Goal: Navigation & Orientation: Go to known website

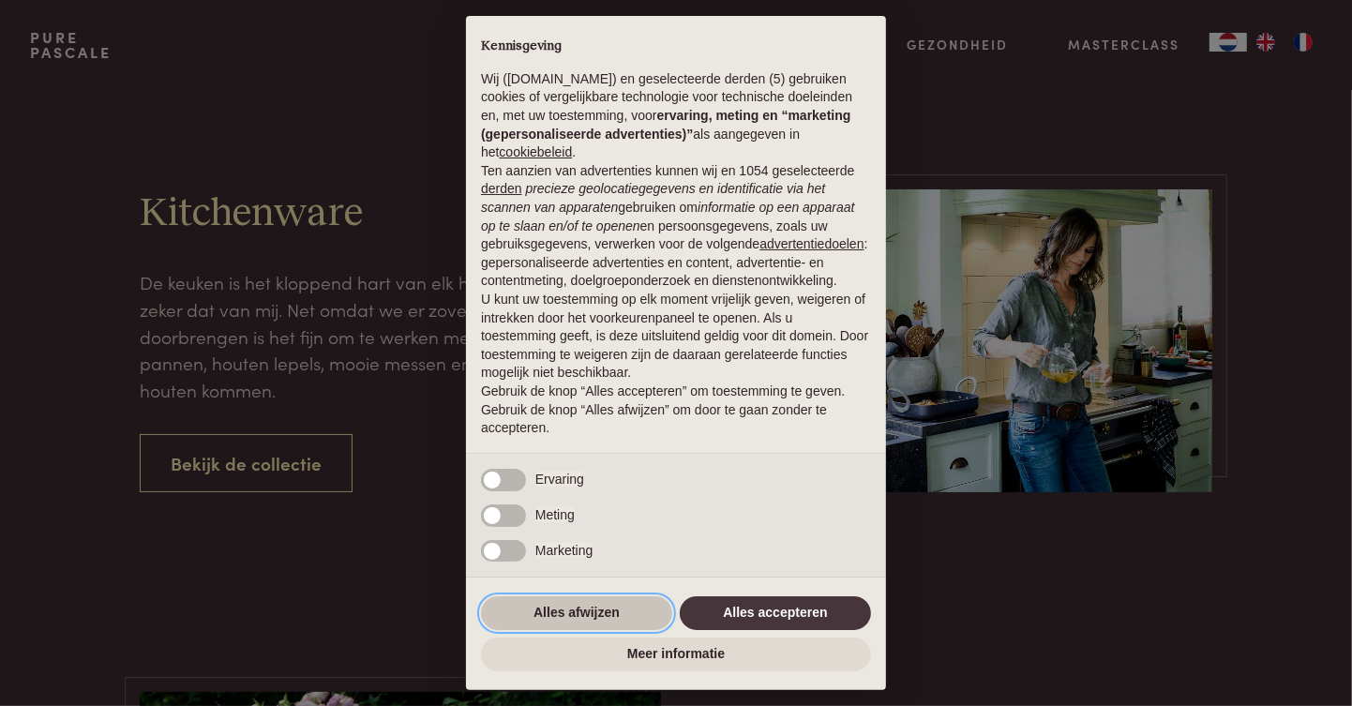
click at [583, 617] on button "Alles afwijzen" at bounding box center [576, 613] width 191 height 34
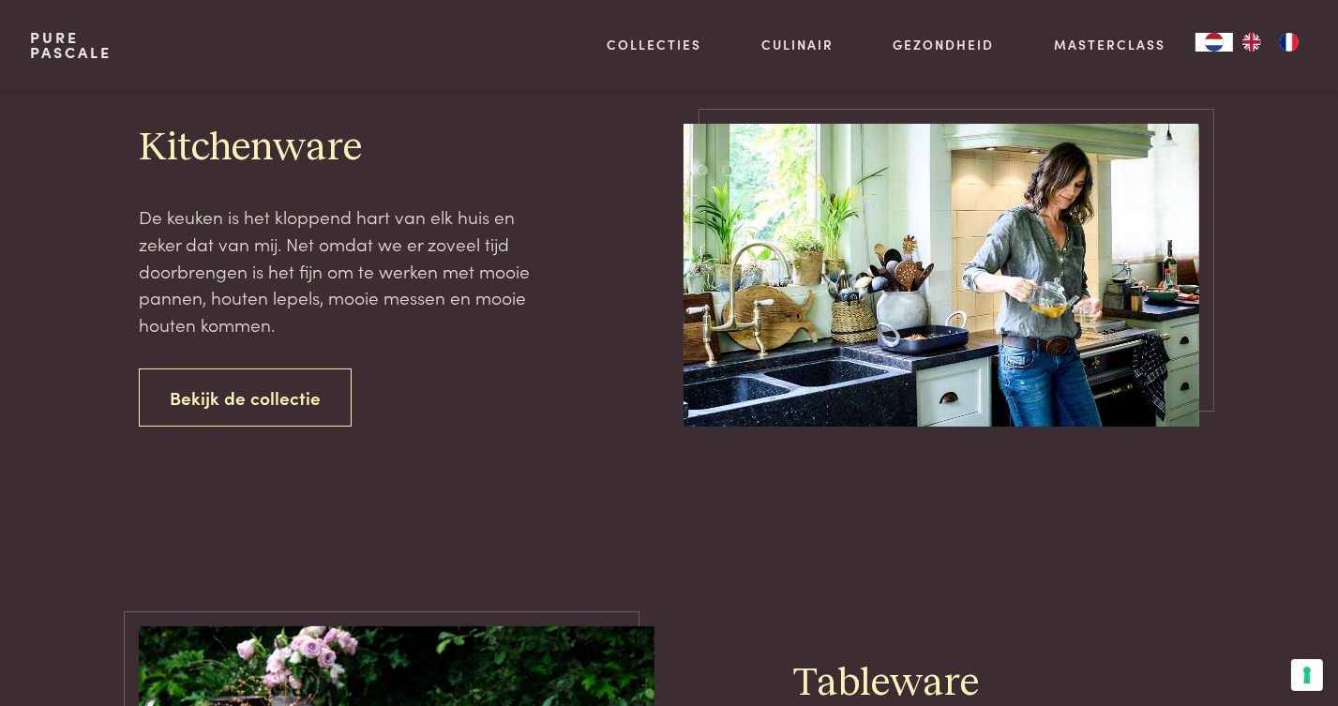
scroll to position [94, 0]
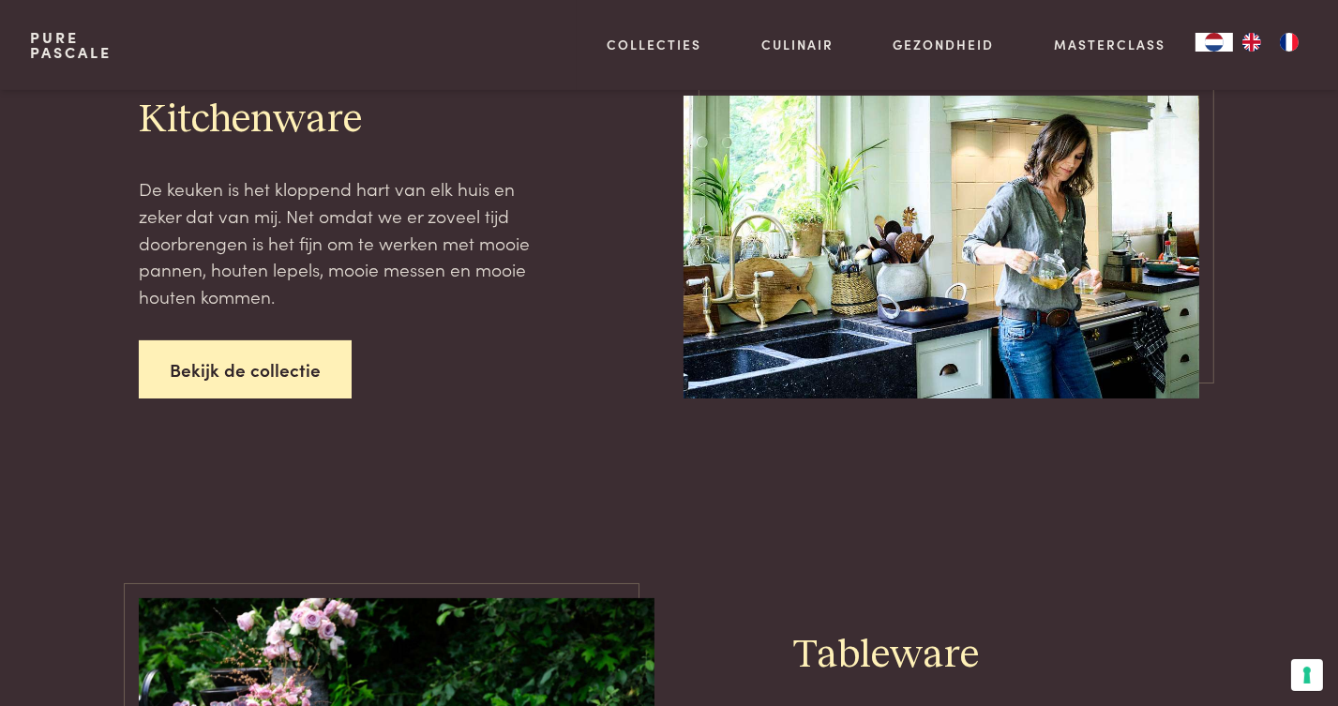
click at [272, 375] on link "Bekijk de collectie" at bounding box center [245, 369] width 213 height 59
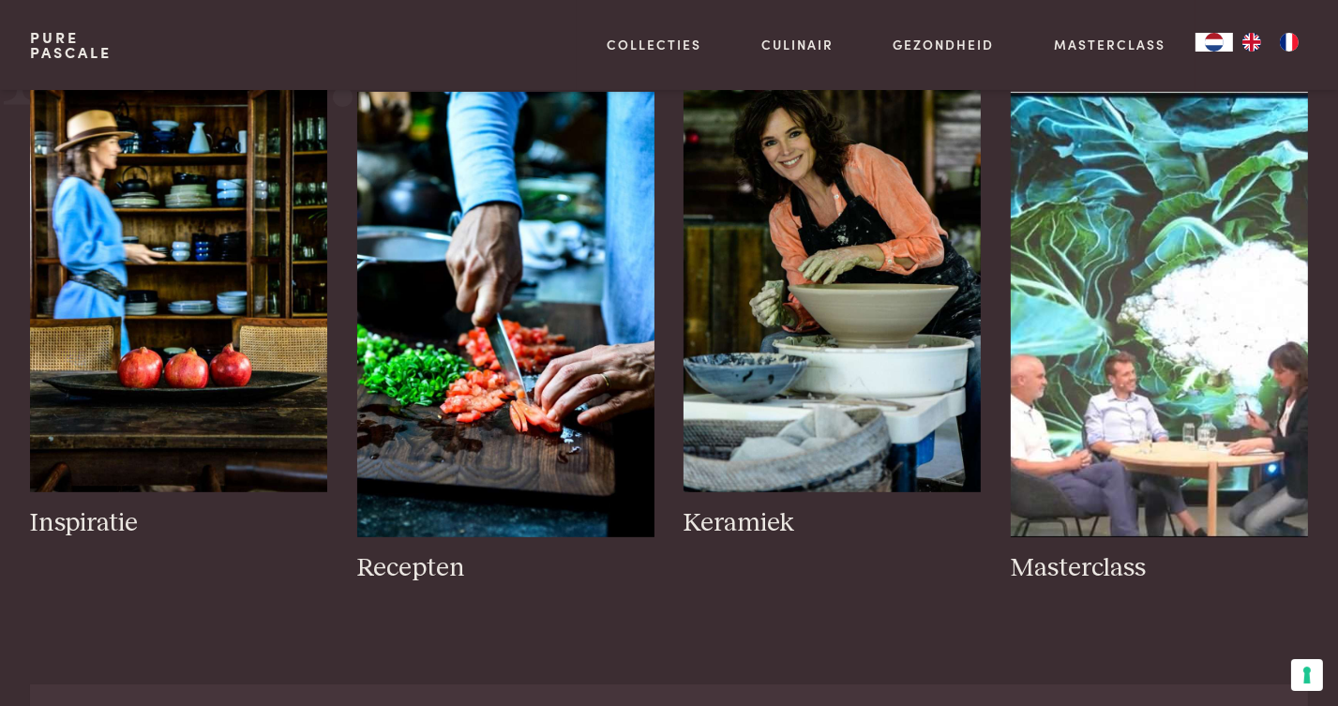
scroll to position [938, 0]
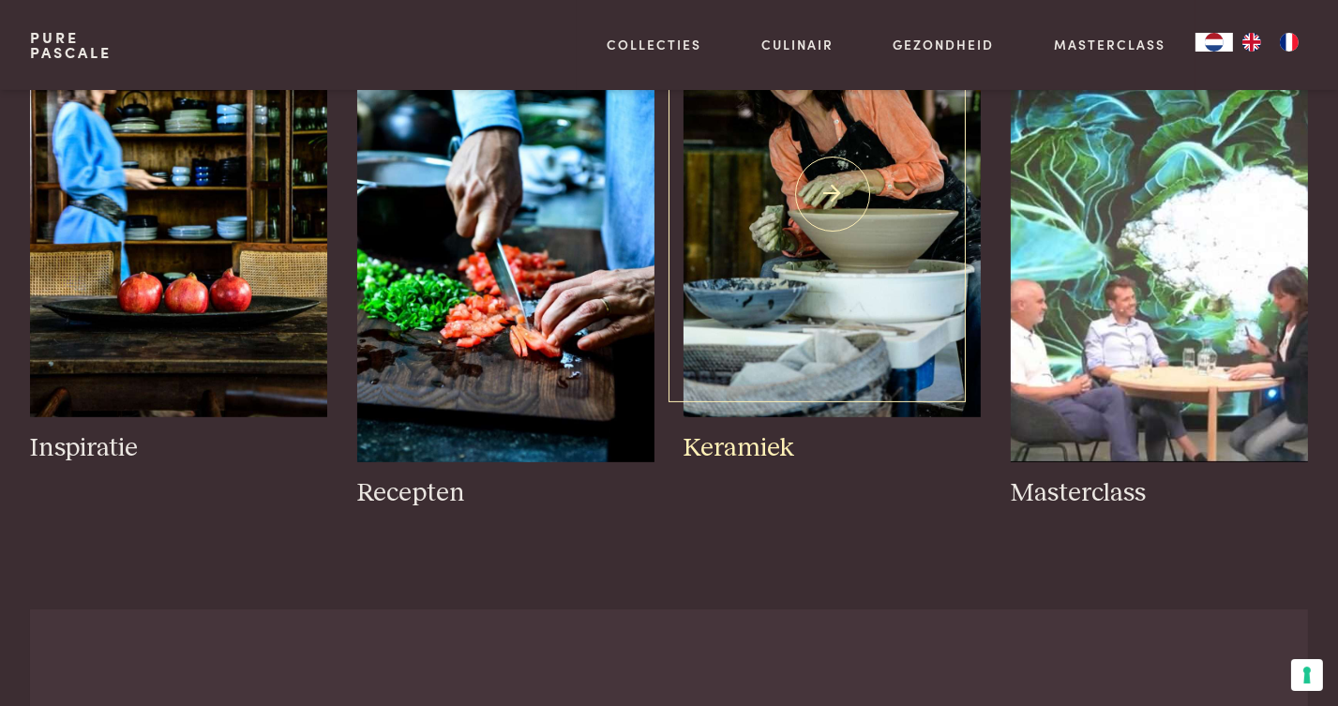
click at [766, 315] on img at bounding box center [832, 194] width 297 height 445
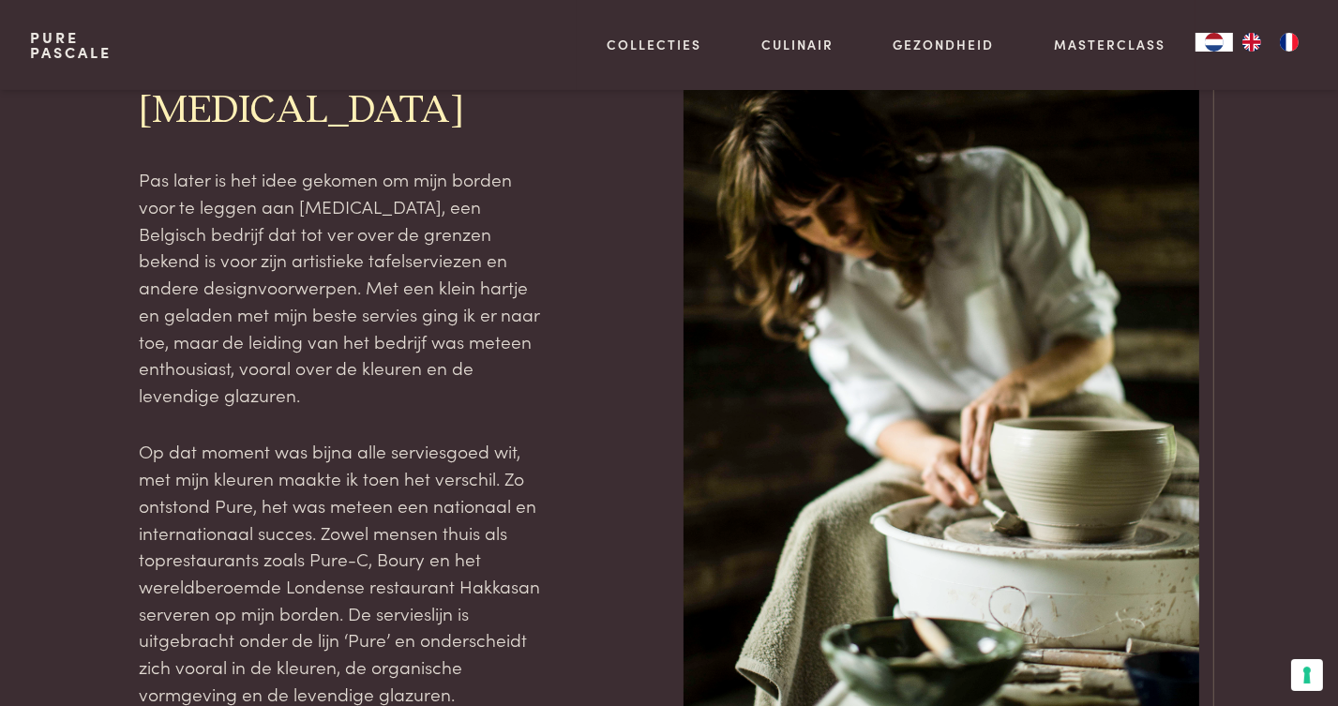
scroll to position [2157, 0]
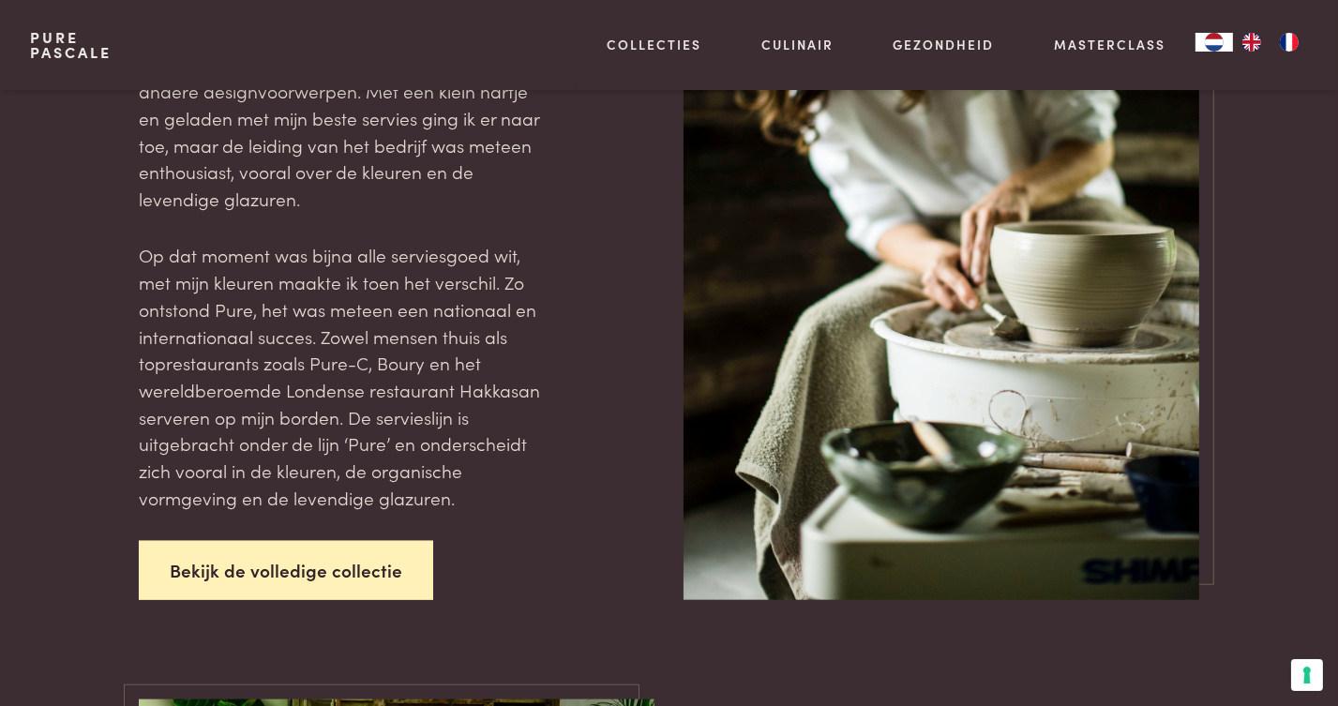
click at [287, 541] on link "Bekijk de volledige collectie" at bounding box center [286, 570] width 294 height 59
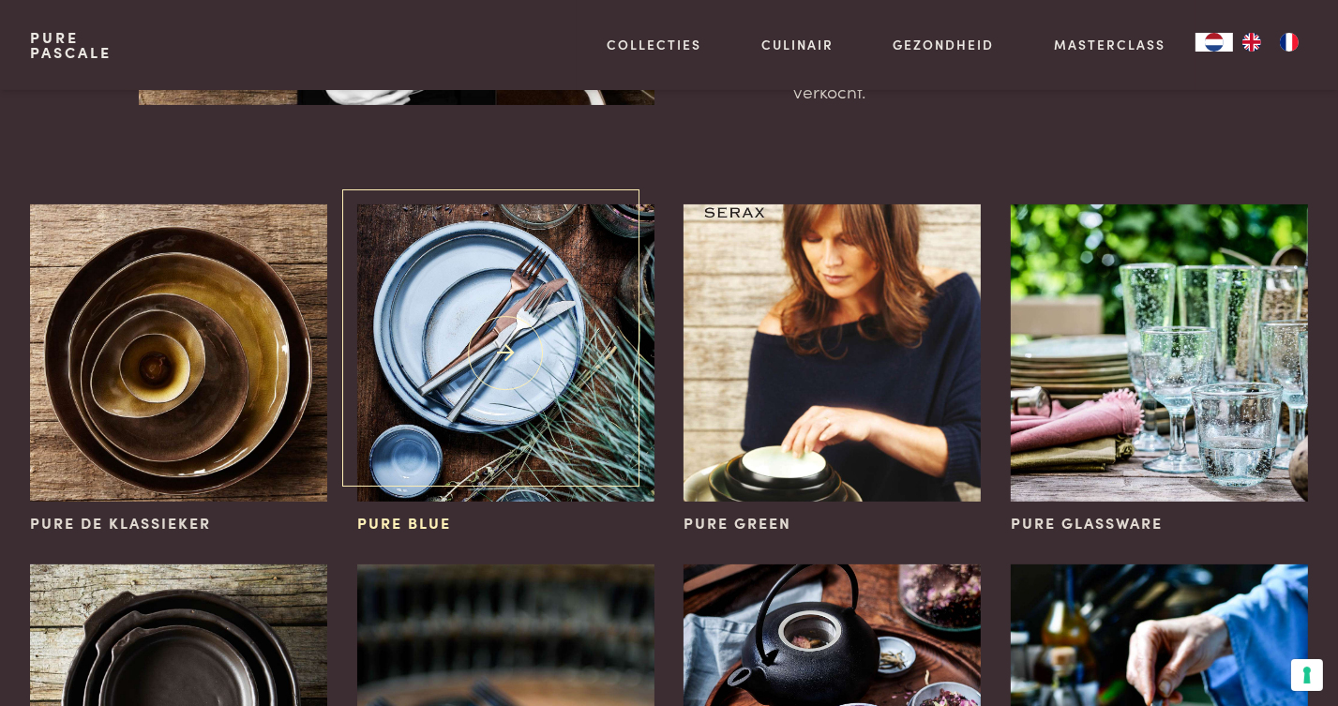
scroll to position [375, 0]
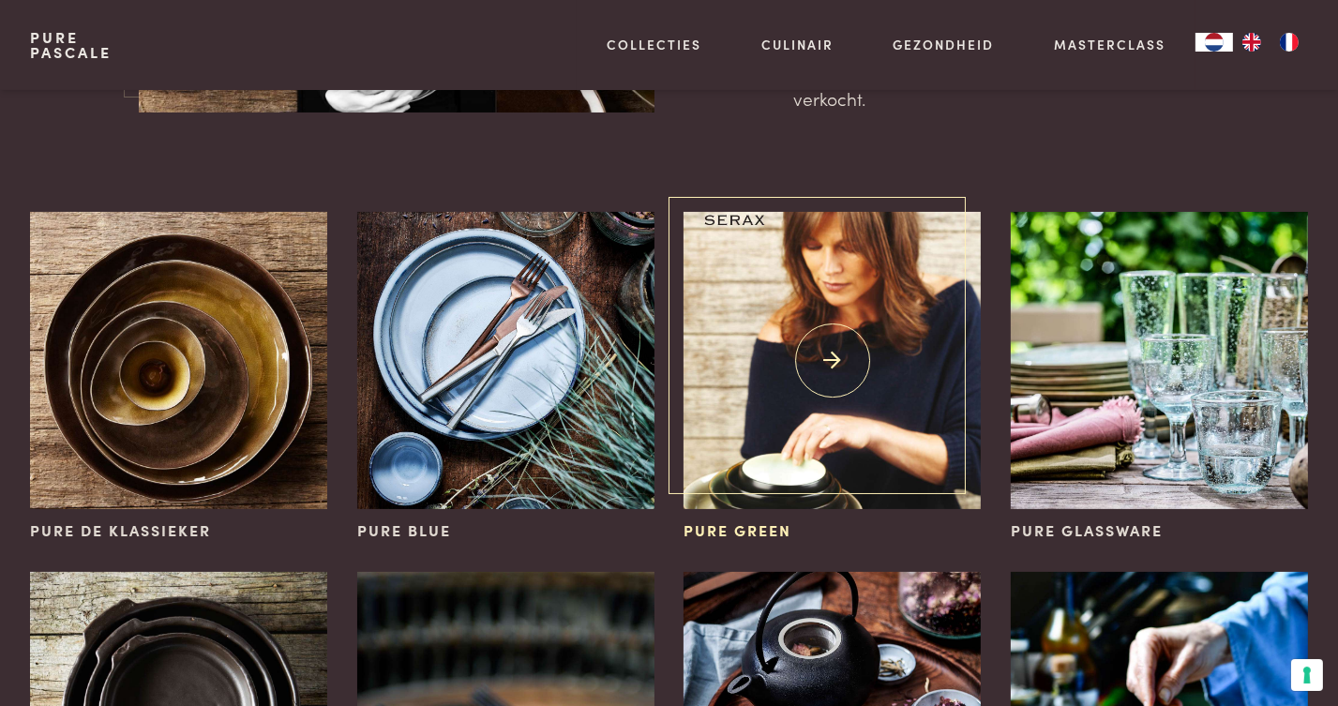
click at [778, 471] on img at bounding box center [832, 360] width 297 height 297
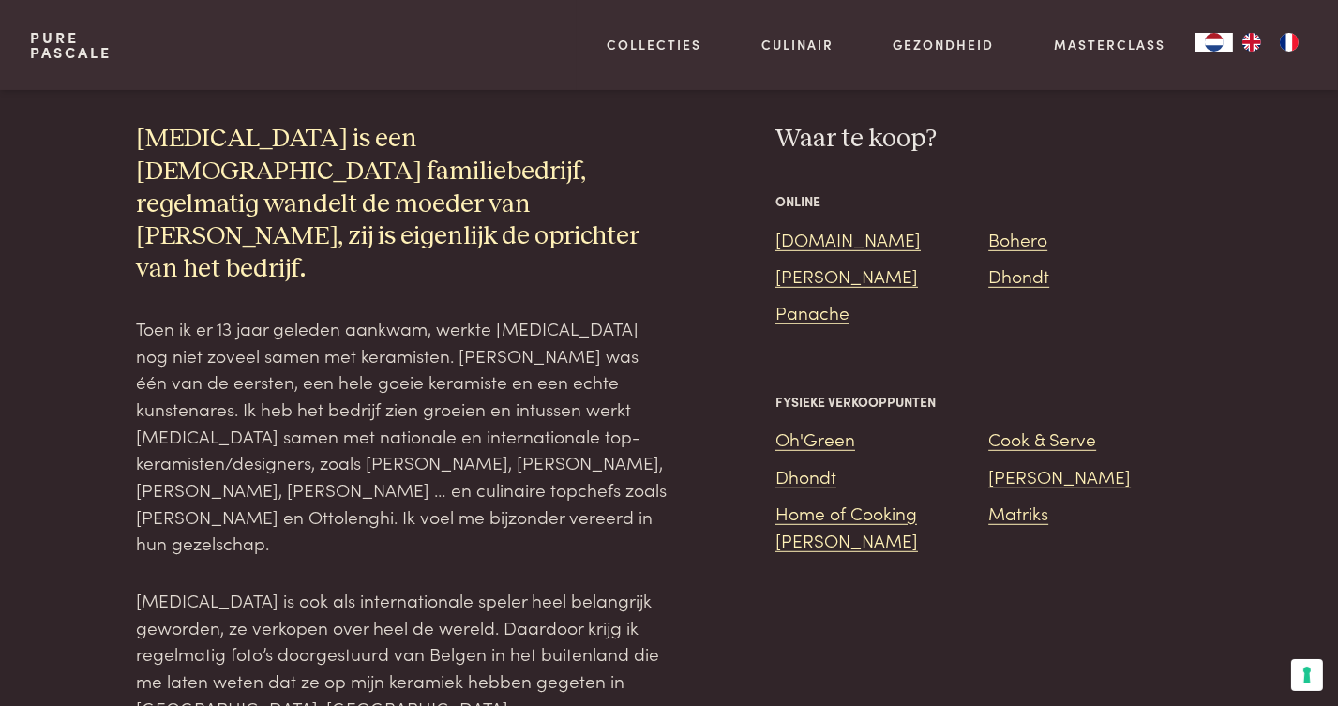
scroll to position [1219, 0]
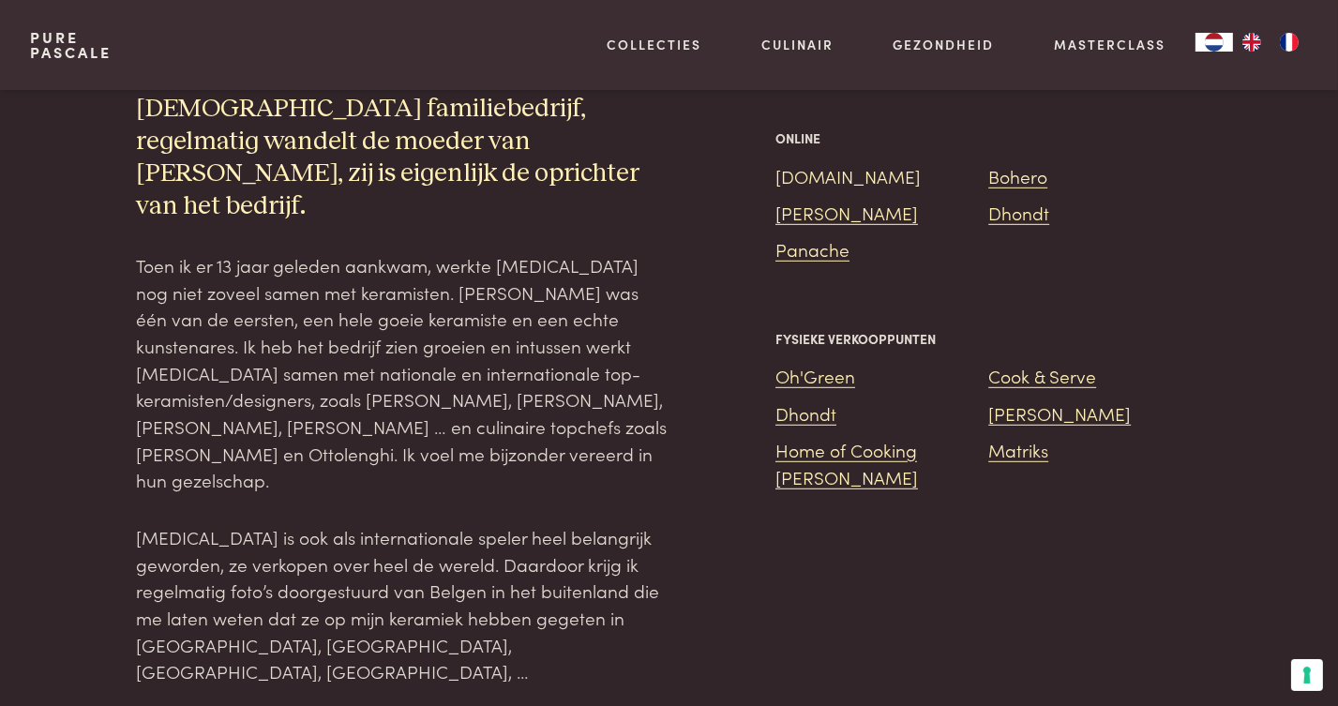
click at [812, 163] on link "[DOMAIN_NAME]" at bounding box center [847, 175] width 145 height 25
